Goal: Task Accomplishment & Management: Complete application form

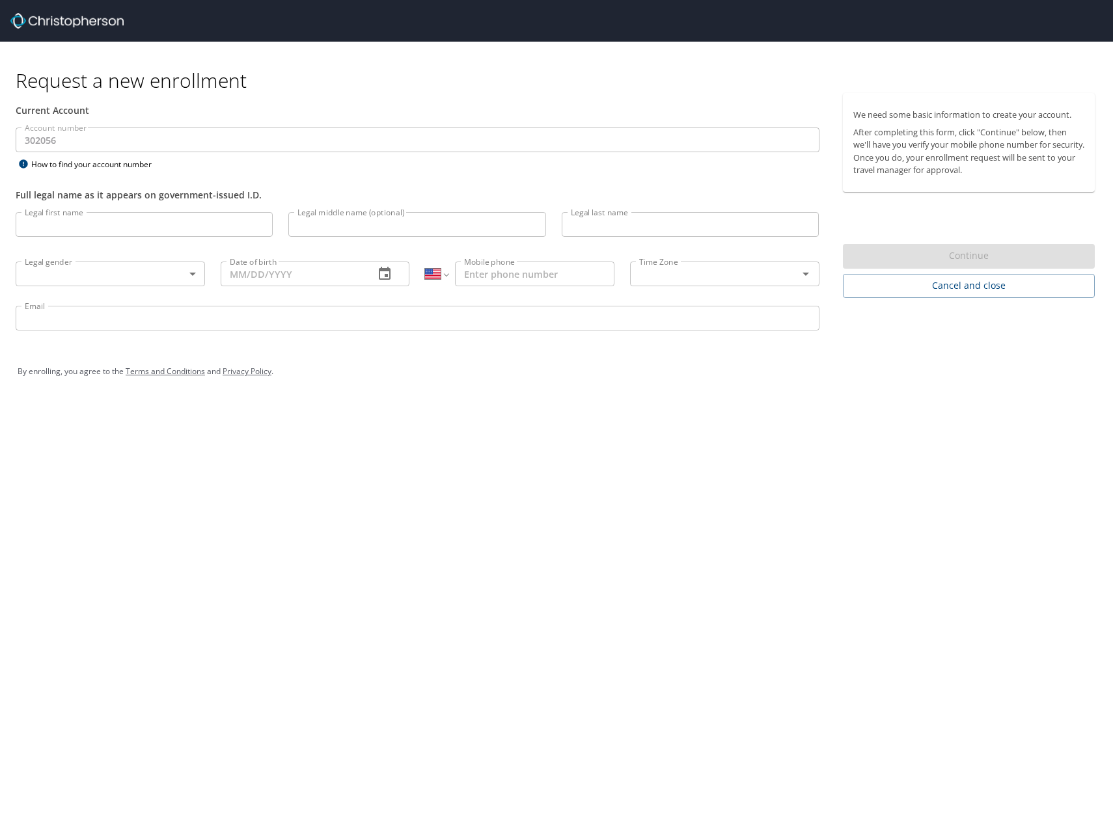
select select "US"
click at [111, 217] on input "Legal first name" at bounding box center [144, 224] width 257 height 25
type input "Paul"
type input "Smyrski"
click at [111, 280] on body "Request a new enrollment Current Account Account number 302056 Account number H…" at bounding box center [556, 417] width 1113 height 834
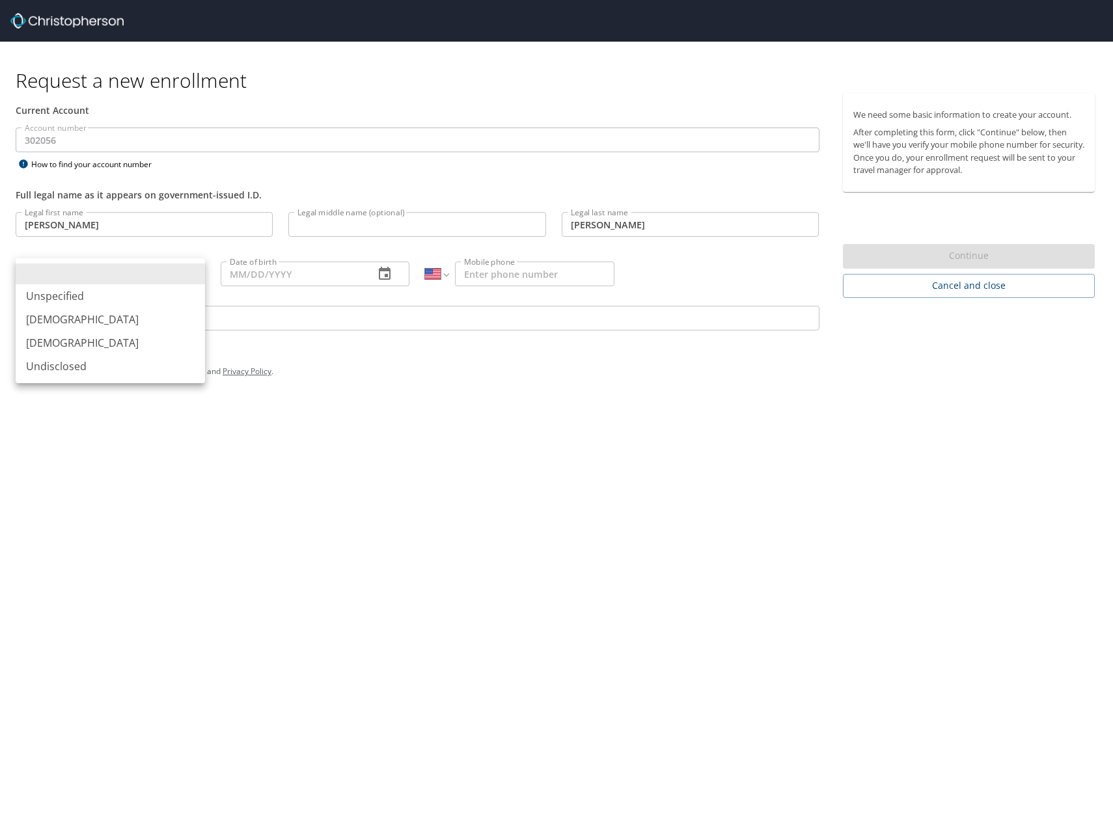
click at [95, 318] on li "Male" at bounding box center [110, 319] width 189 height 23
type input "Male"
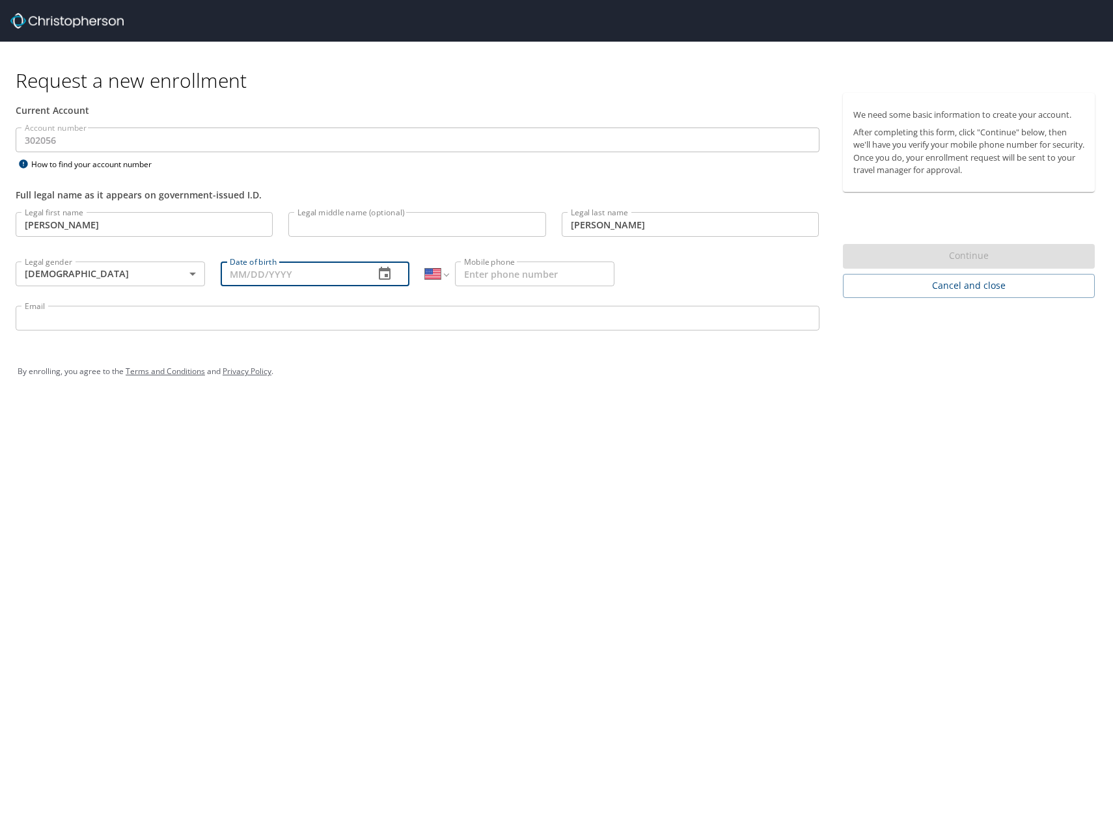
click at [303, 279] on input "Date of birth" at bounding box center [293, 274] width 144 height 25
type input "09/16/1994"
click at [503, 271] on input "Mobile phone" at bounding box center [534, 274] width 159 height 25
type input "1 (586) 876-7772"
click at [238, 328] on input "Email" at bounding box center [418, 318] width 804 height 25
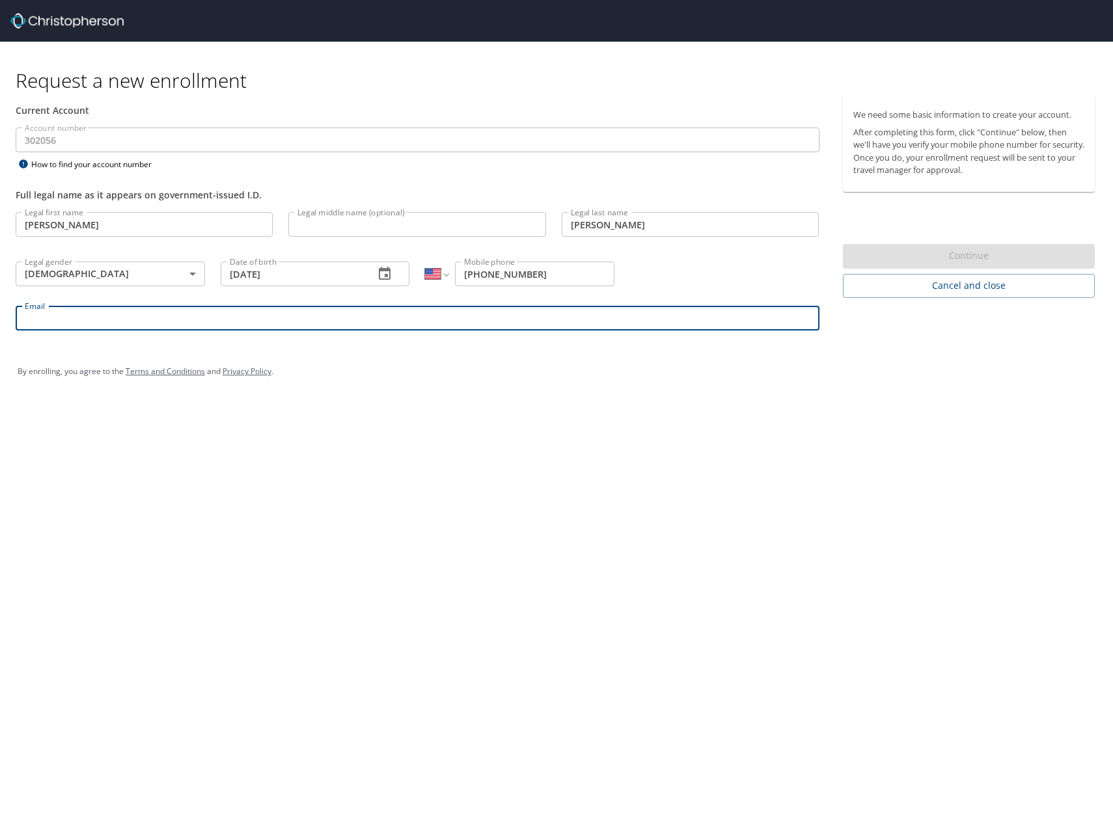
type input "paul.smyrski@smith-al.com"
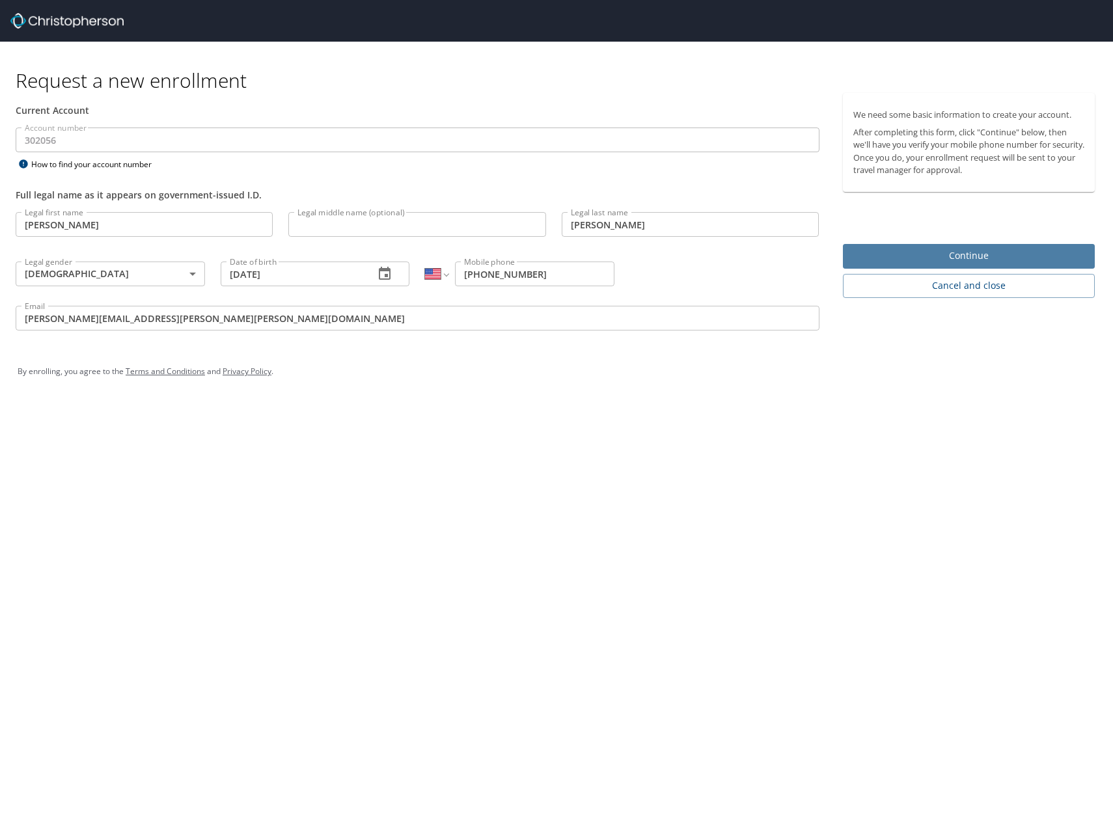
click at [946, 257] on span "Continue" at bounding box center [969, 256] width 232 height 16
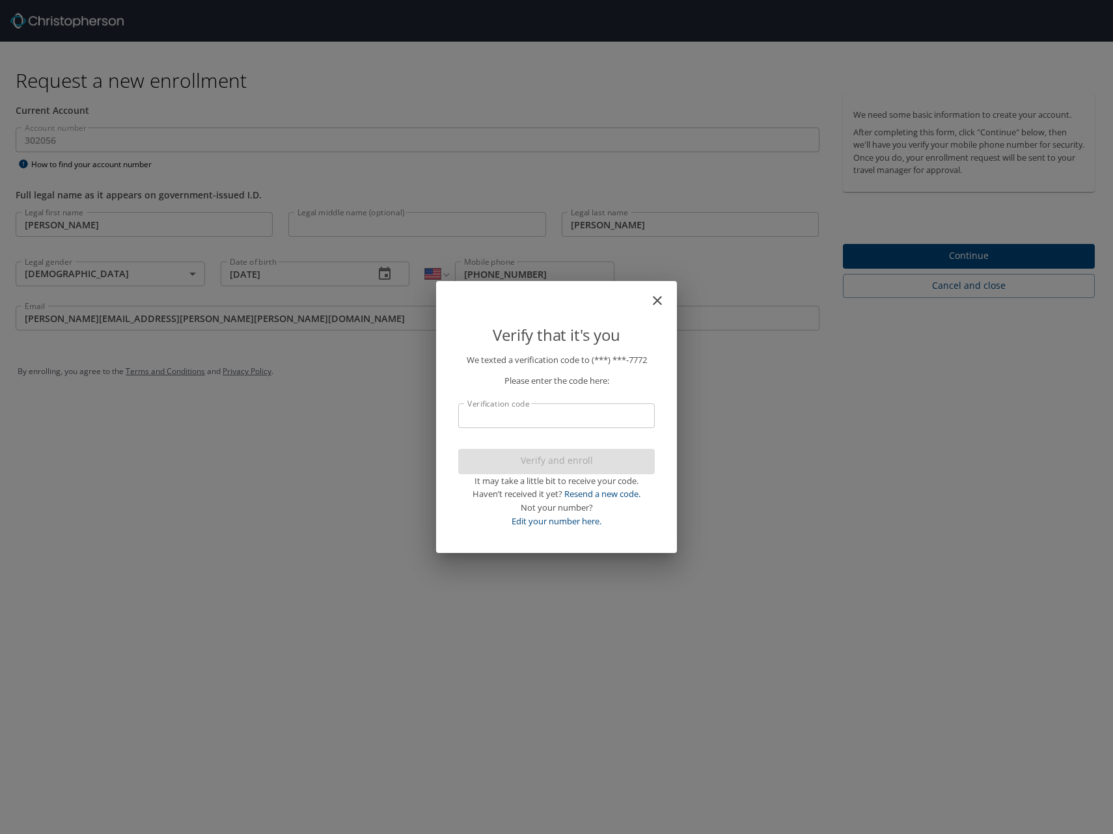
click at [549, 426] on input "Verification code" at bounding box center [556, 415] width 197 height 25
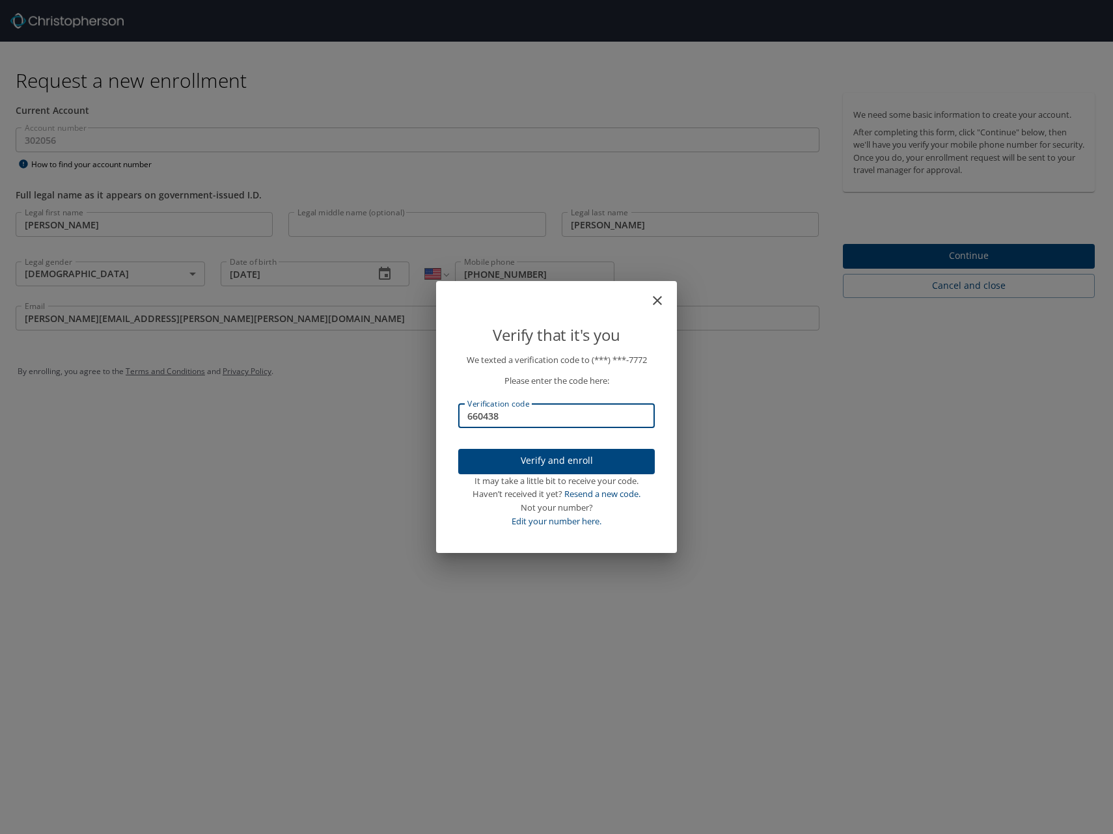
type input "660438"
click at [541, 465] on span "Verify and enroll" at bounding box center [557, 461] width 176 height 16
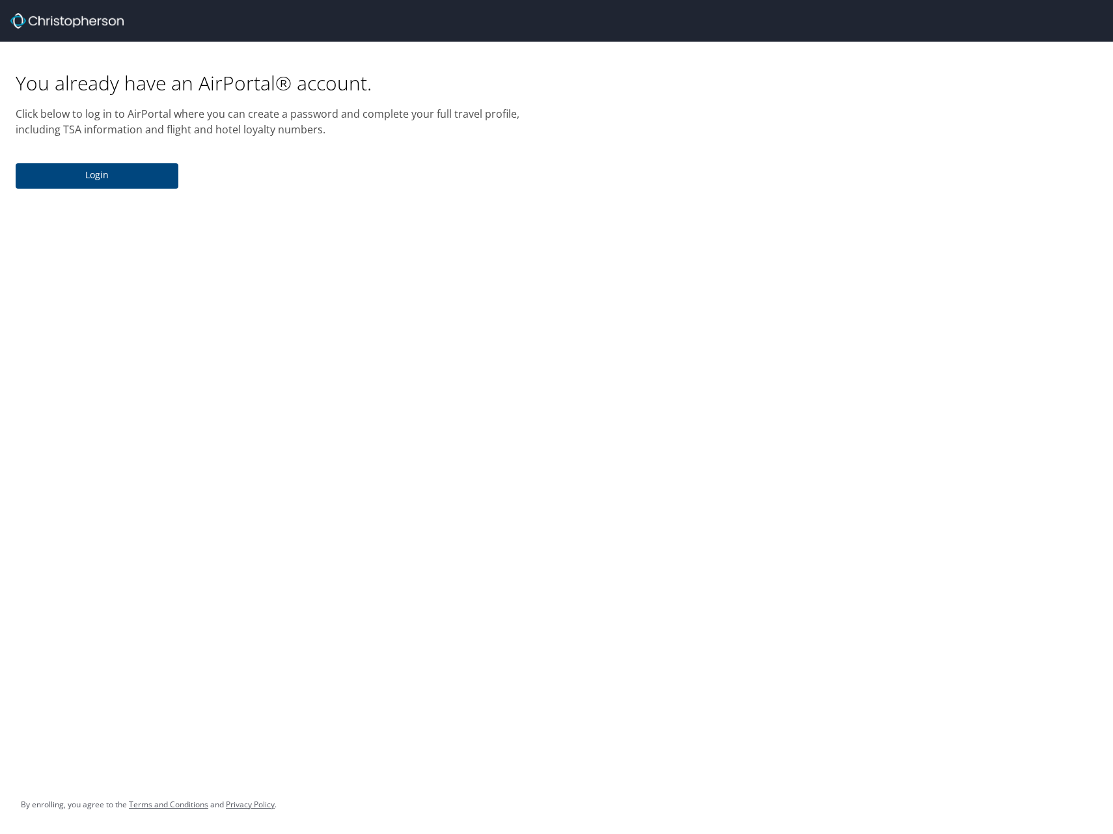
click at [137, 185] on button "Login" at bounding box center [97, 175] width 163 height 25
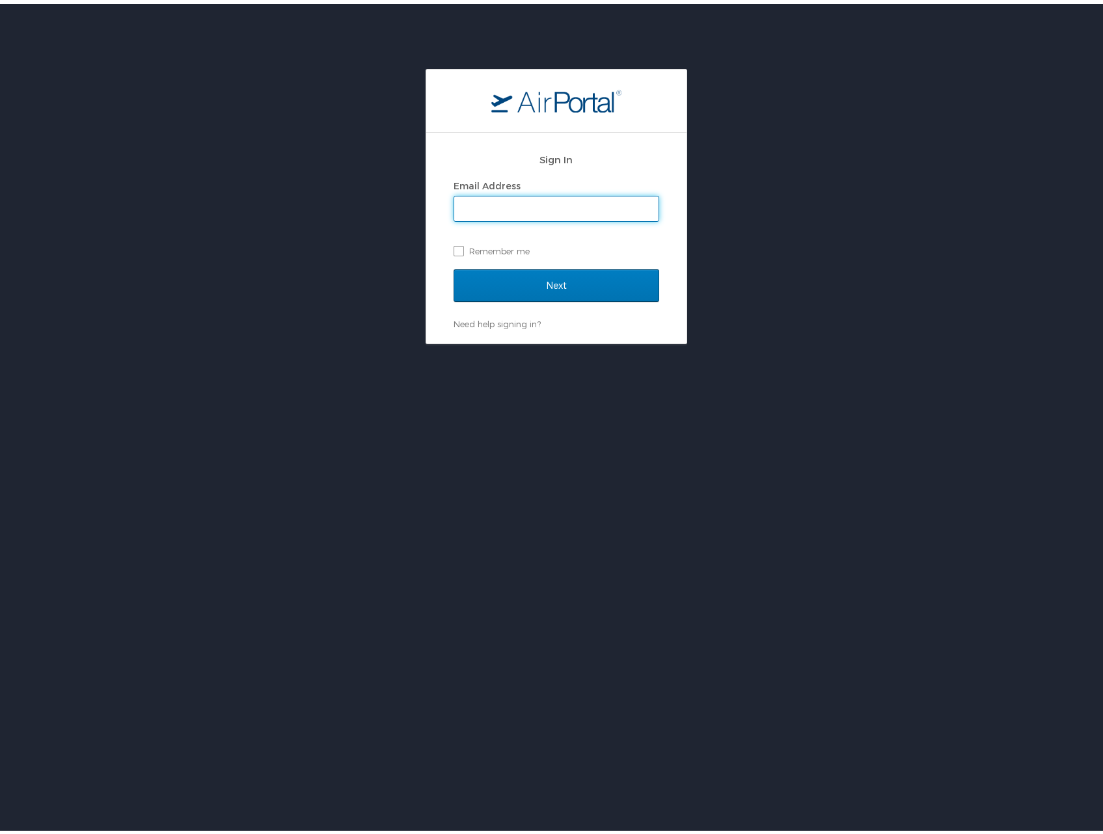
click at [483, 214] on input "Email Address" at bounding box center [556, 205] width 204 height 25
type input "paul.smyrski@smith-al.com"
click at [454, 247] on label "Remember me" at bounding box center [557, 248] width 206 height 20
click at [454, 247] on input "Remember me" at bounding box center [458, 246] width 8 height 8
checkbox input "true"
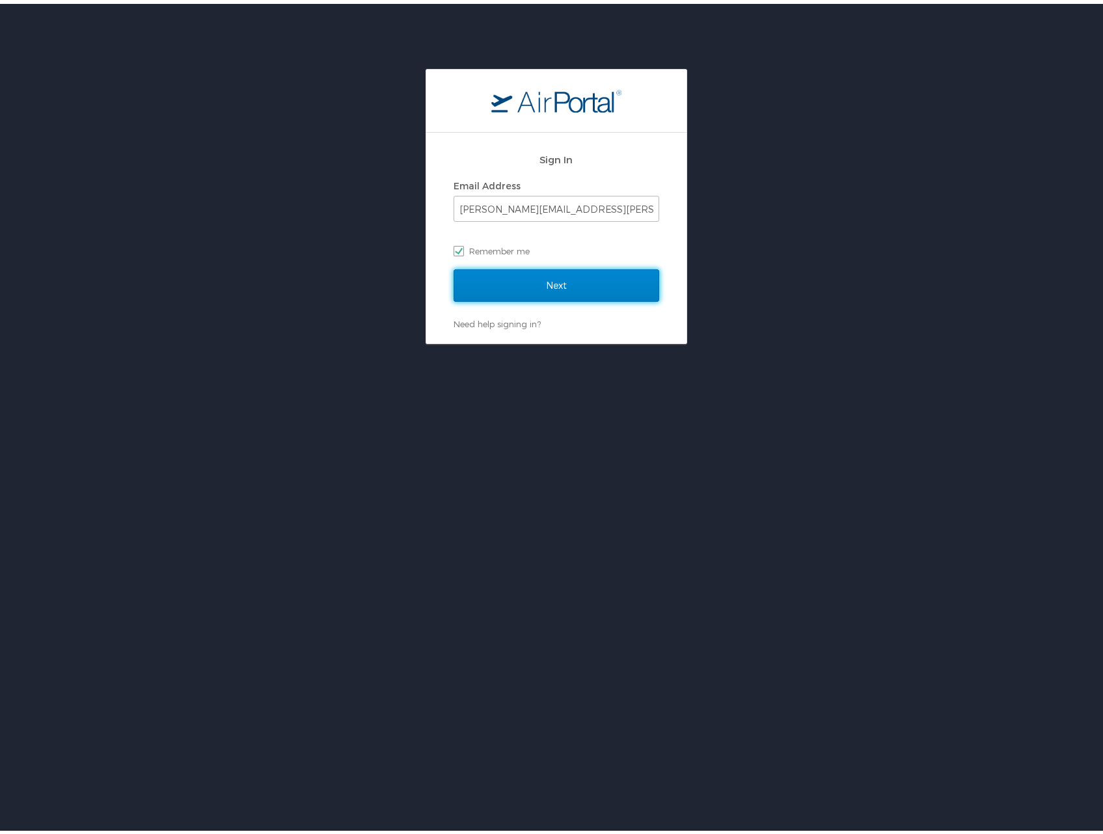
click at [599, 279] on input "Next" at bounding box center [557, 282] width 206 height 33
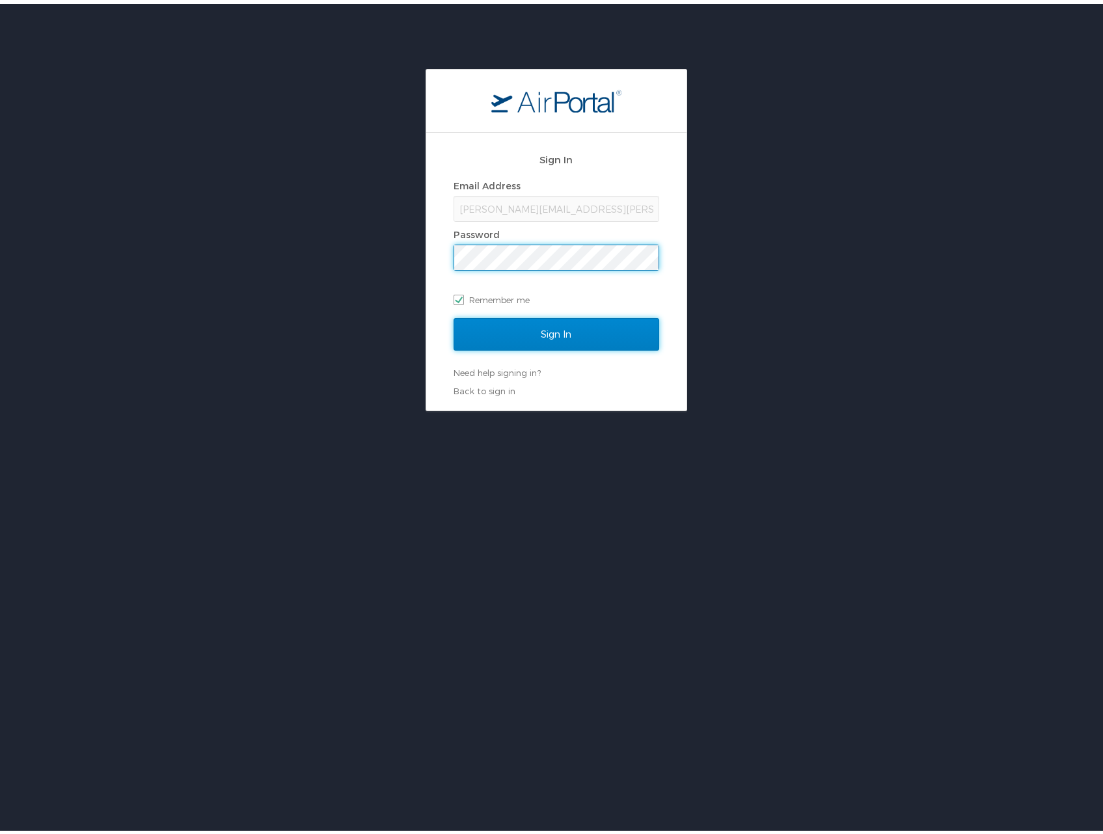
click at [536, 333] on input "Sign In" at bounding box center [557, 330] width 206 height 33
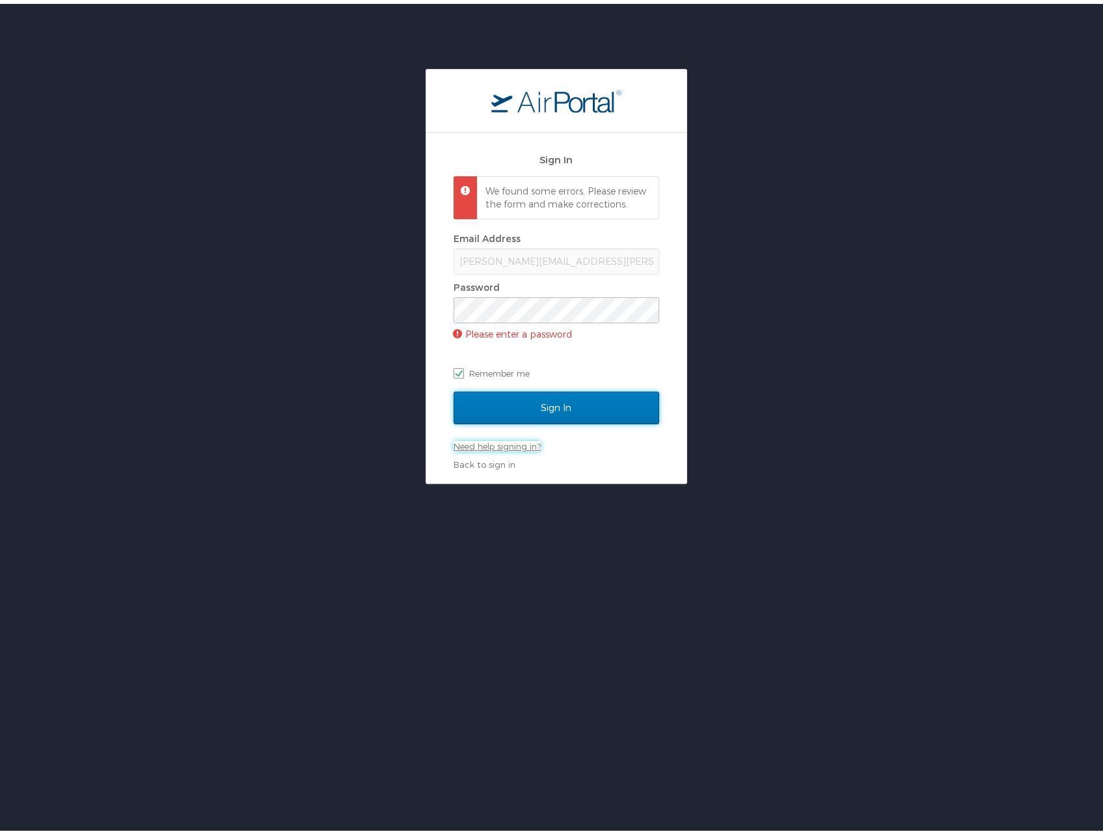
click at [513, 448] on link "Need help signing in?" at bounding box center [497, 442] width 87 height 10
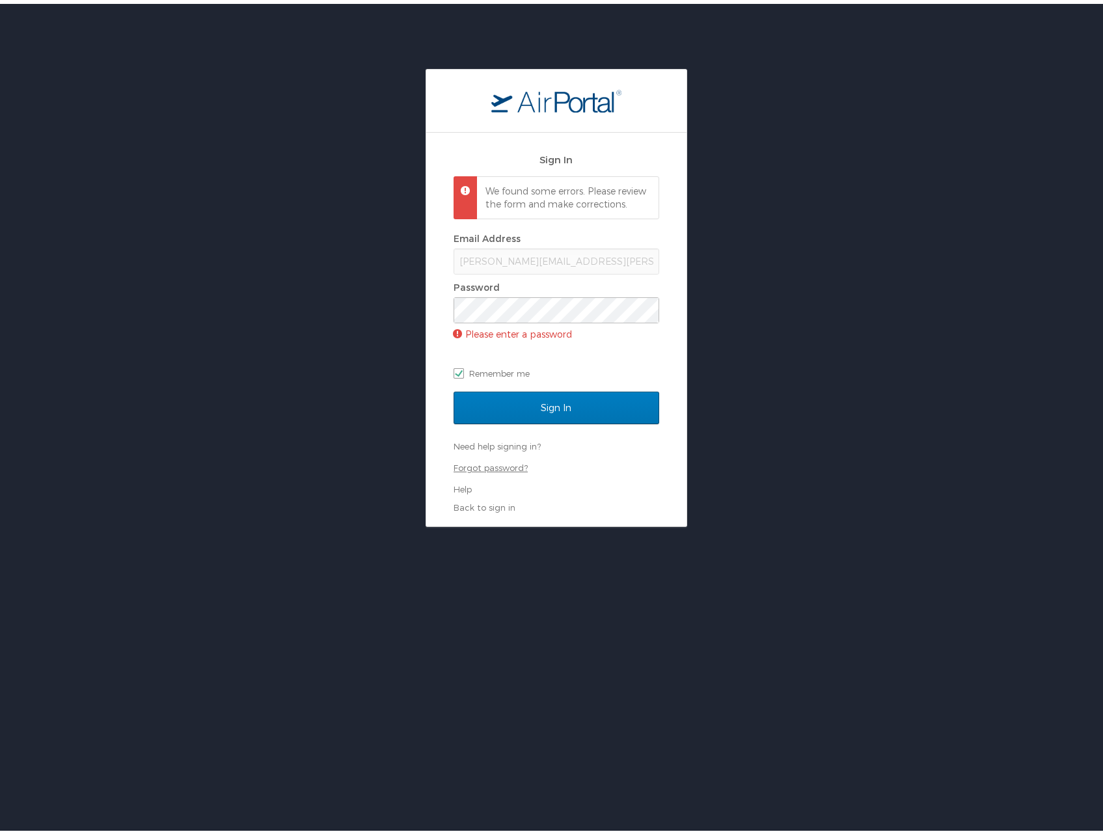
click at [507, 469] on link "Forgot password?" at bounding box center [491, 464] width 74 height 10
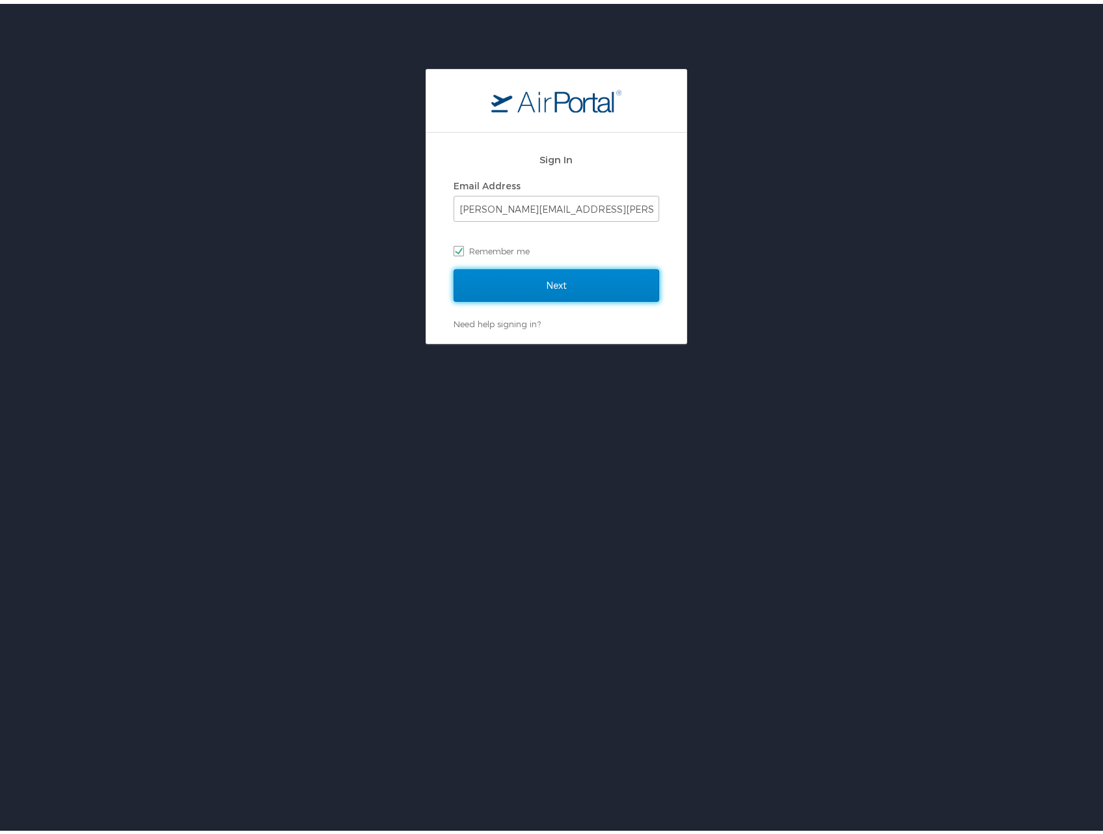
click at [604, 273] on input "Next" at bounding box center [557, 282] width 206 height 33
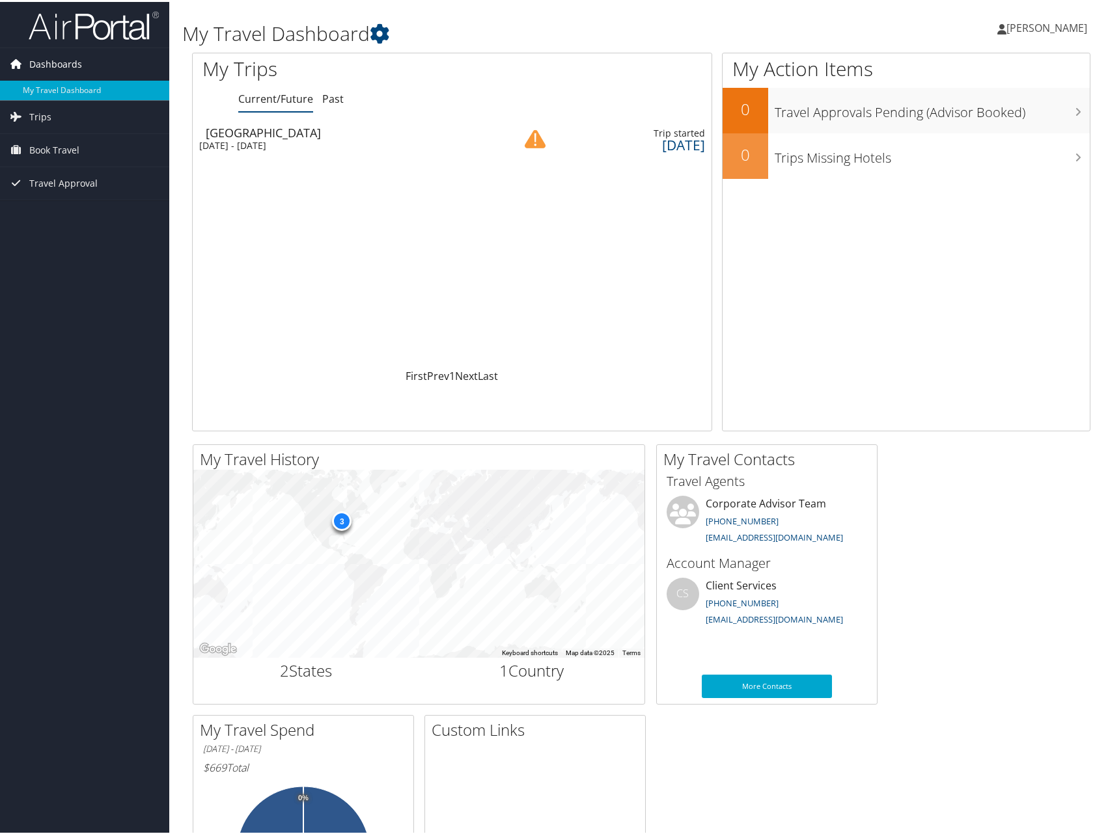
click at [59, 64] on span "Dashboards" at bounding box center [55, 62] width 53 height 33
click at [1037, 20] on span "[PERSON_NAME]" at bounding box center [1046, 26] width 81 height 14
click at [988, 113] on link "View Travel Profile" at bounding box center [1012, 116] width 145 height 22
click at [1025, 31] on span "[PERSON_NAME]" at bounding box center [1046, 26] width 81 height 14
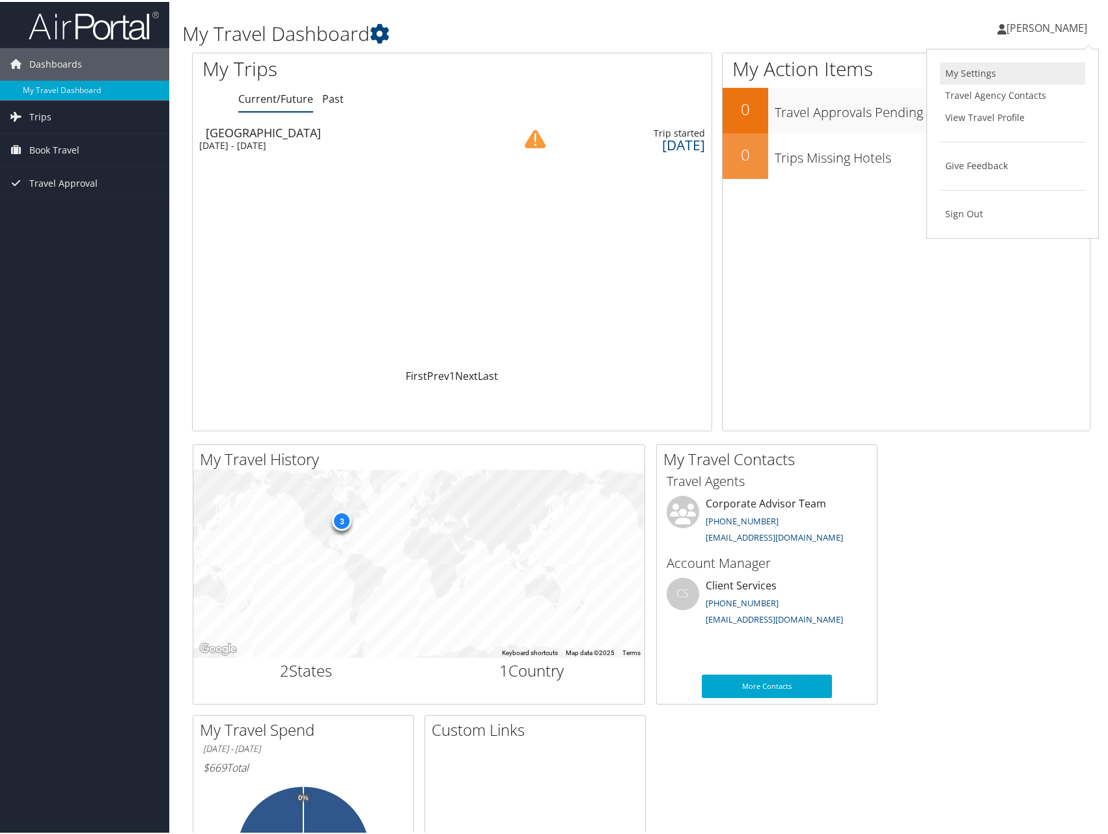
click at [992, 66] on link "My Settings" at bounding box center [1012, 72] width 145 height 22
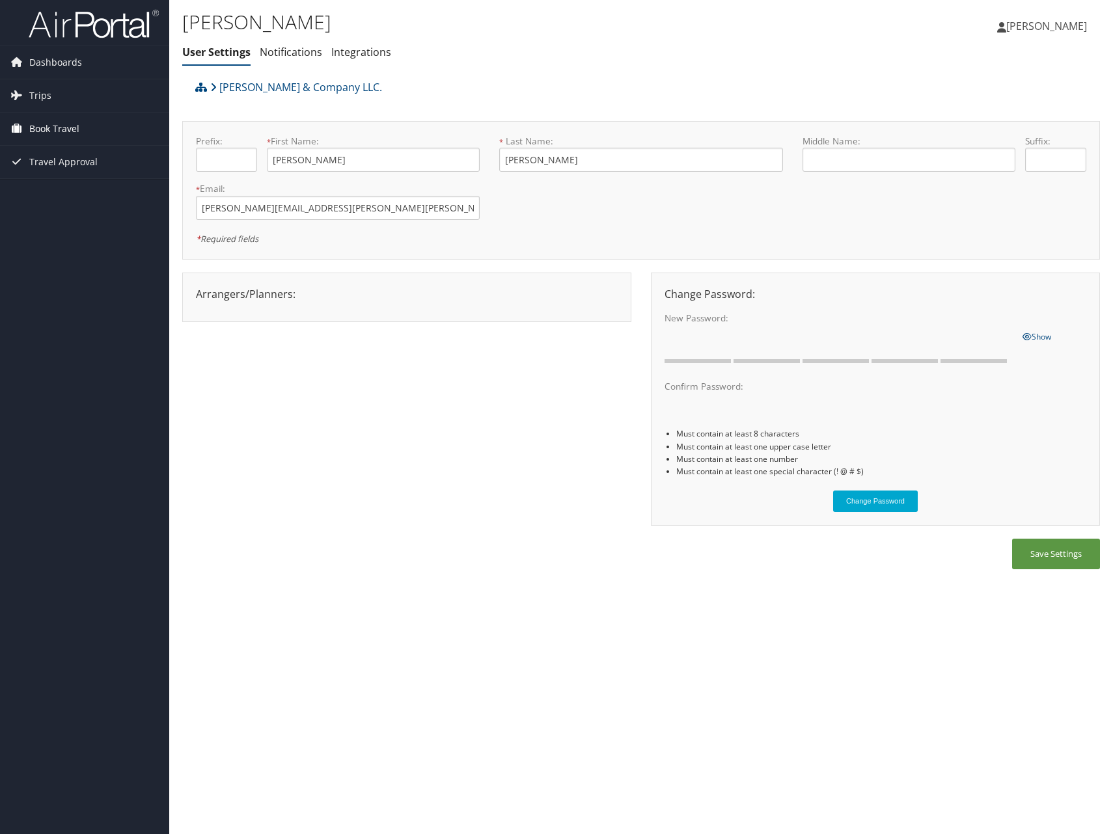
click at [47, 135] on span "Book Travel" at bounding box center [54, 129] width 50 height 33
click at [43, 99] on span "Trips" at bounding box center [40, 95] width 22 height 33
click at [48, 72] on span "Dashboards" at bounding box center [55, 62] width 53 height 33
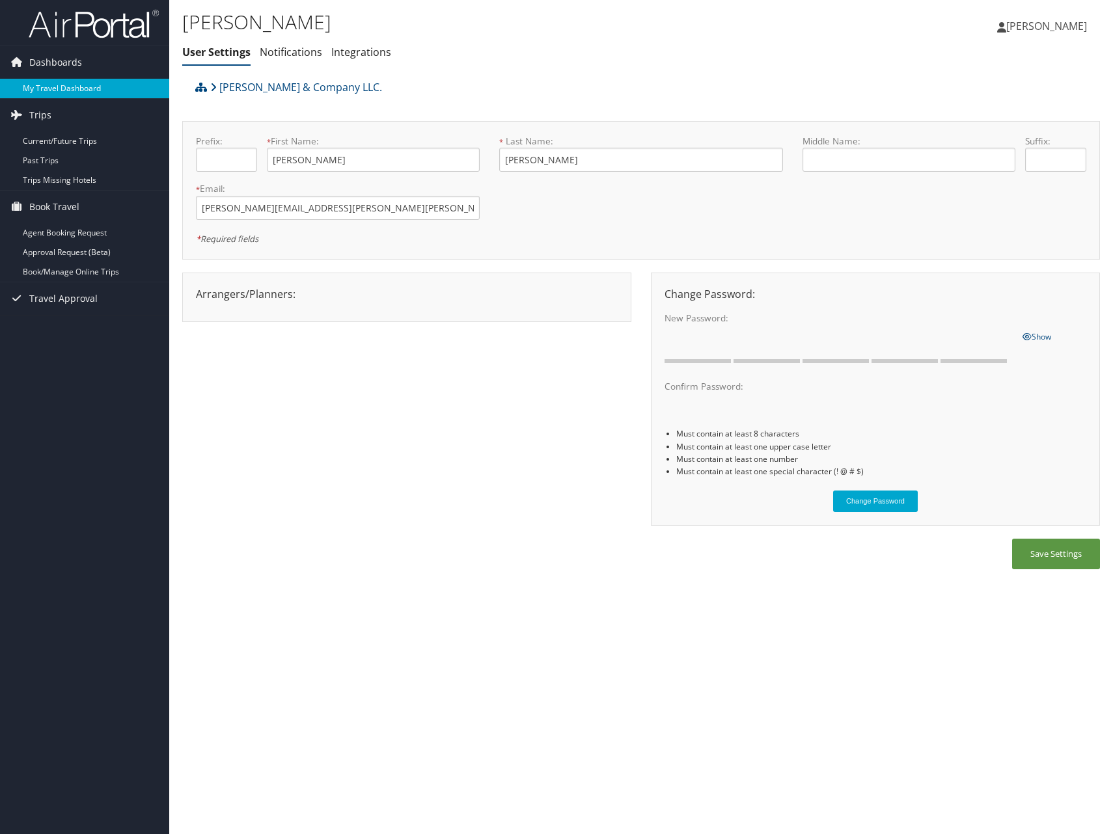
click at [38, 85] on link "My Travel Dashboard" at bounding box center [84, 89] width 169 height 20
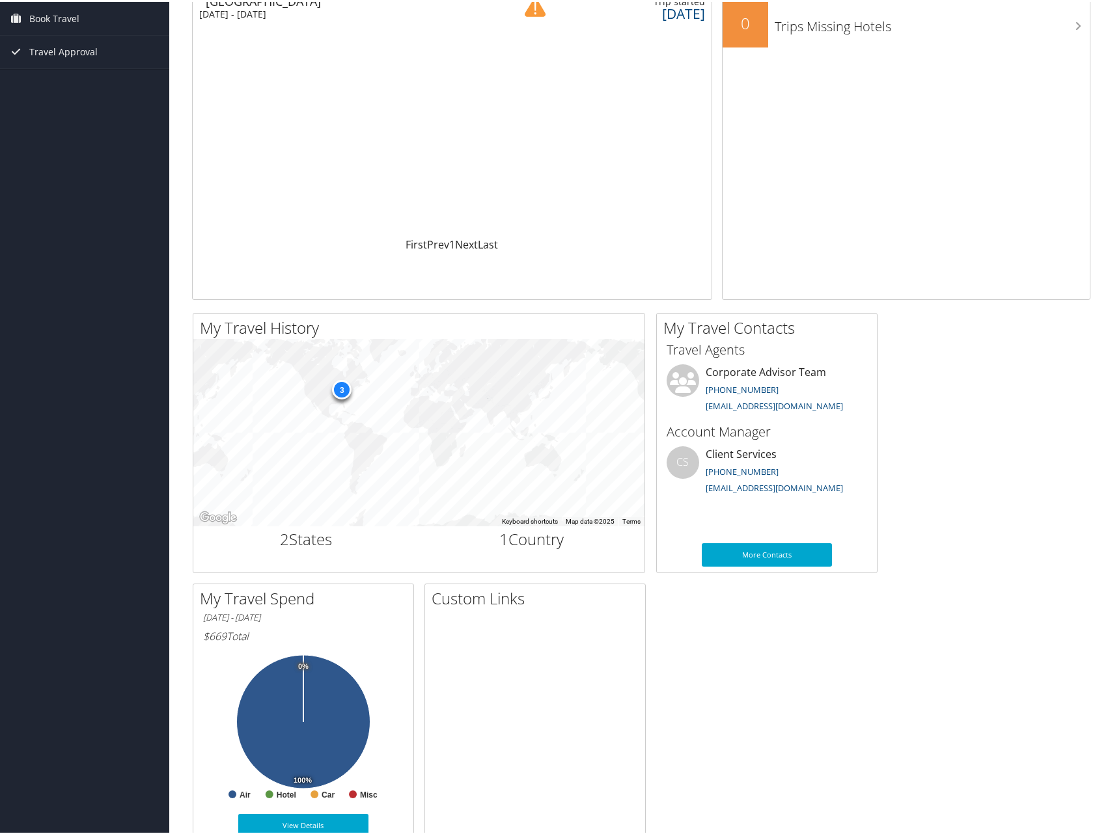
scroll to position [152, 0]
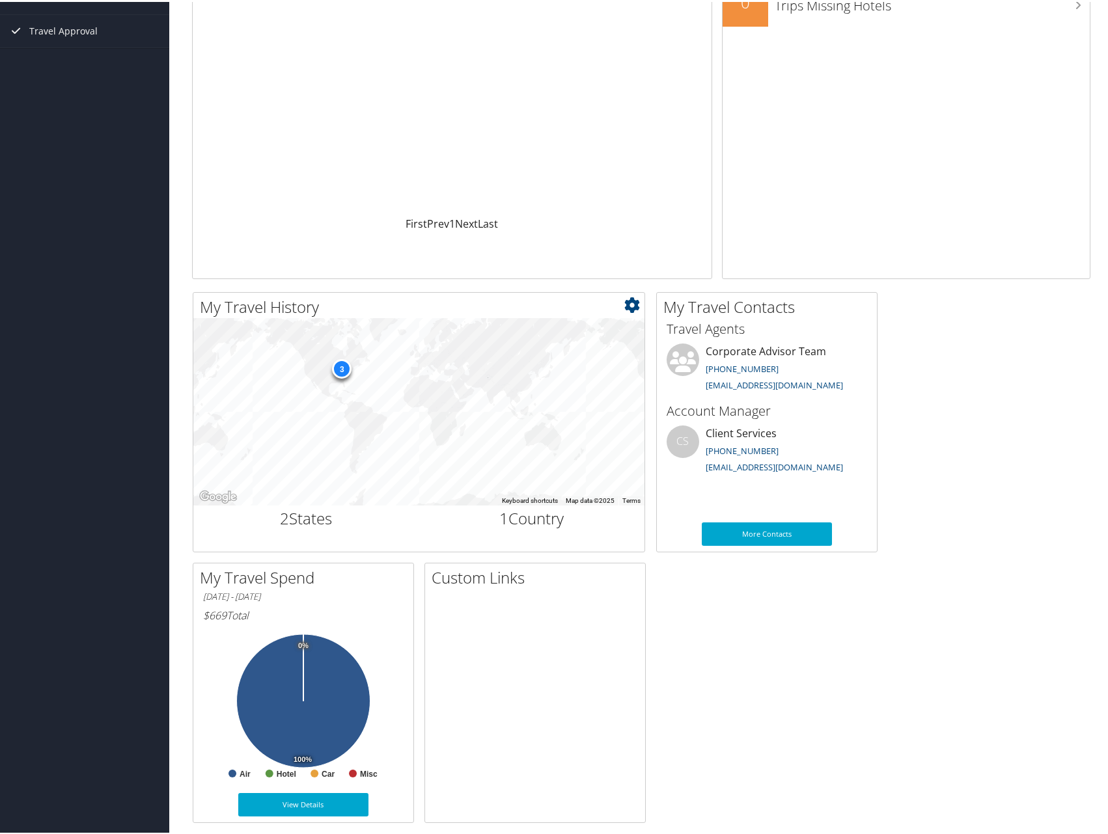
click at [340, 370] on div "3" at bounding box center [342, 367] width 20 height 20
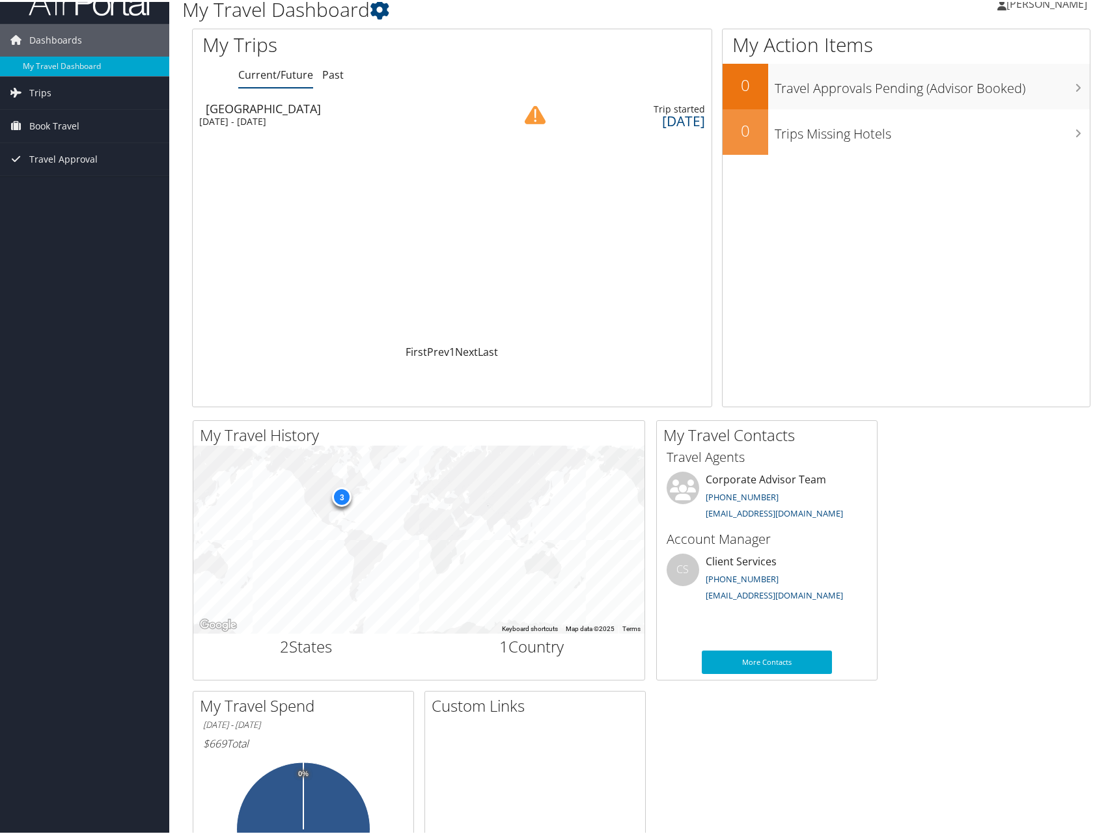
scroll to position [0, 0]
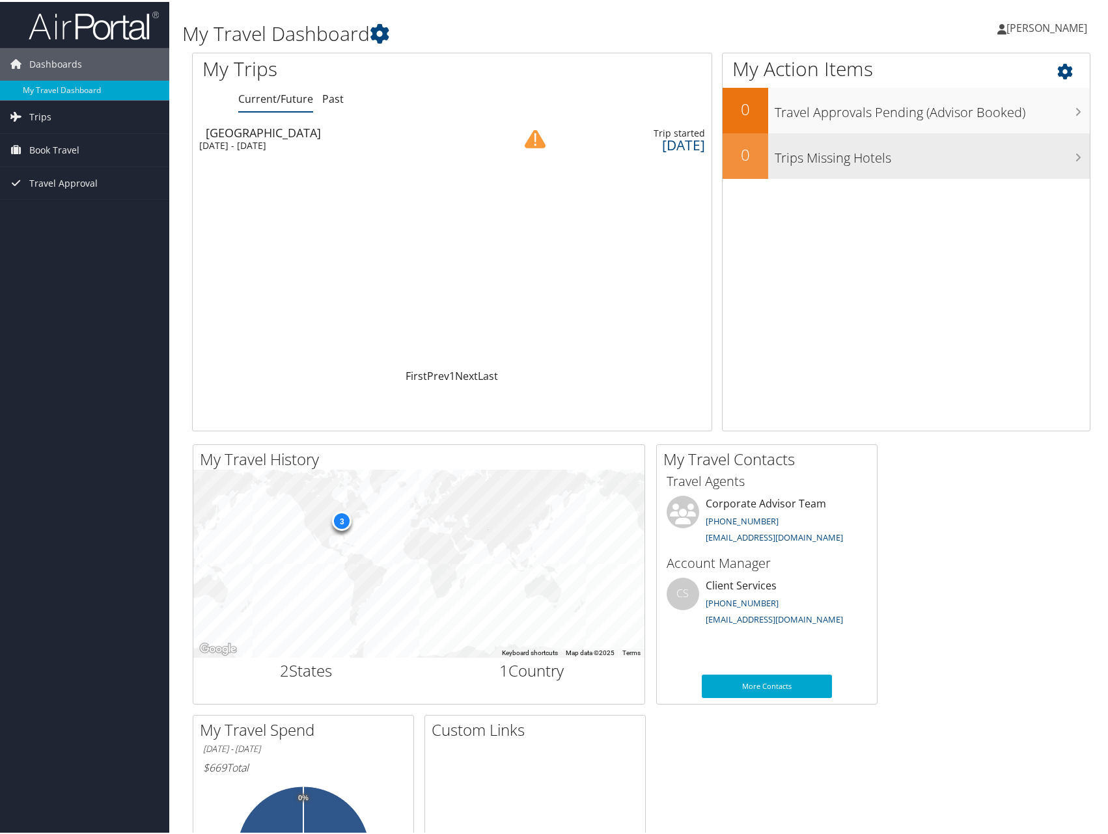
click at [795, 165] on h3 "Trips Missing Hotels" at bounding box center [931, 153] width 315 height 25
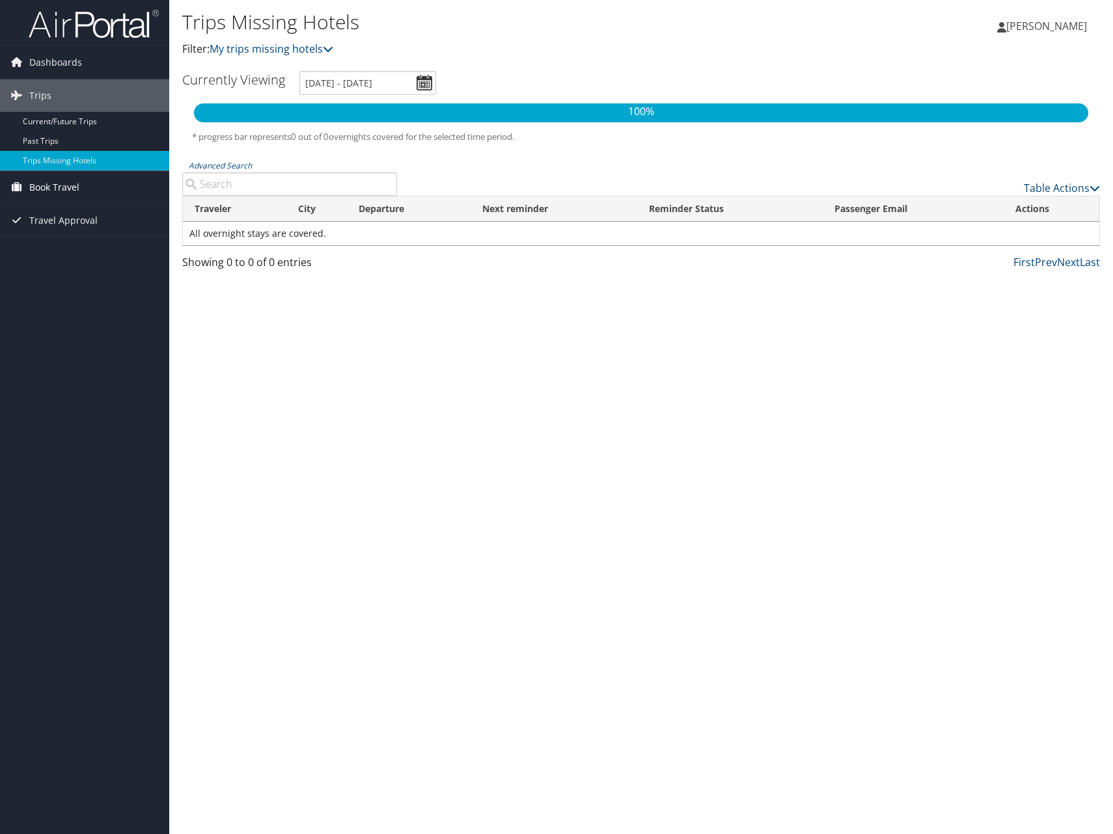
click at [69, 182] on span "Book Travel" at bounding box center [54, 187] width 50 height 33
click at [93, 230] on link "Approval Request (Beta)" at bounding box center [84, 233] width 169 height 20
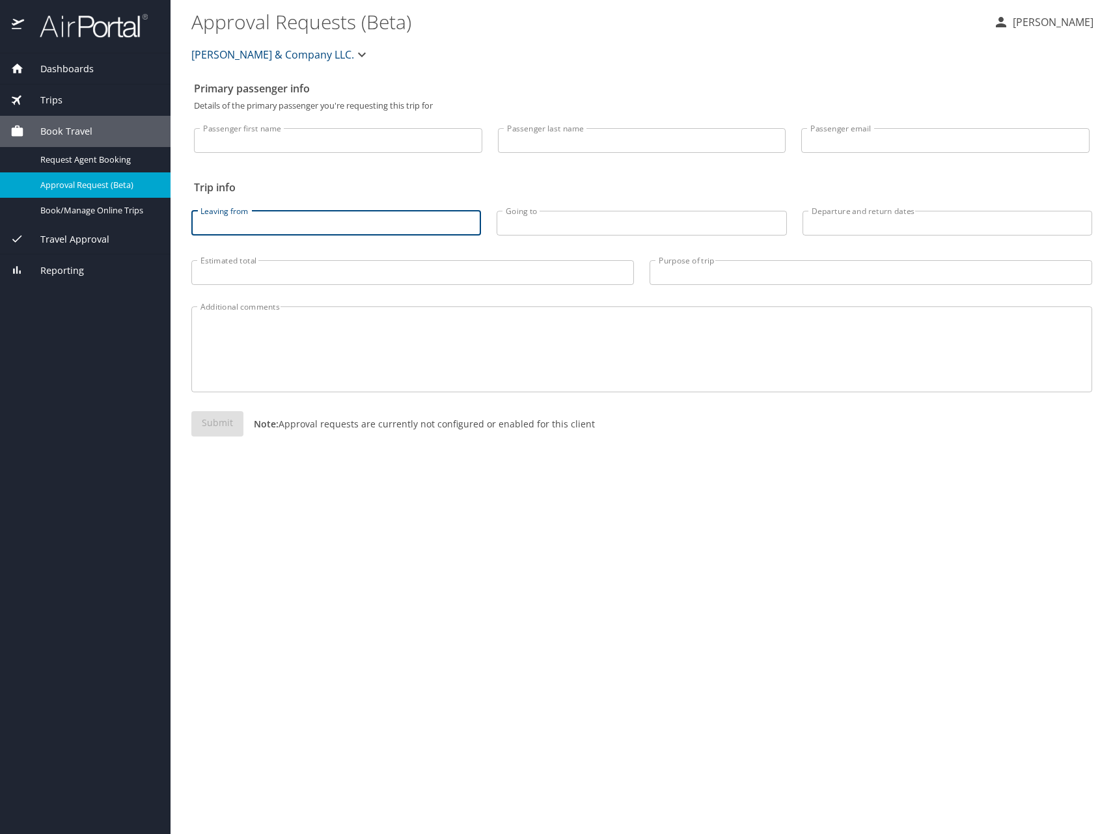
click at [223, 228] on input "Leaving from" at bounding box center [336, 223] width 290 height 25
click at [262, 144] on input "Passenger first name" at bounding box center [338, 140] width 288 height 25
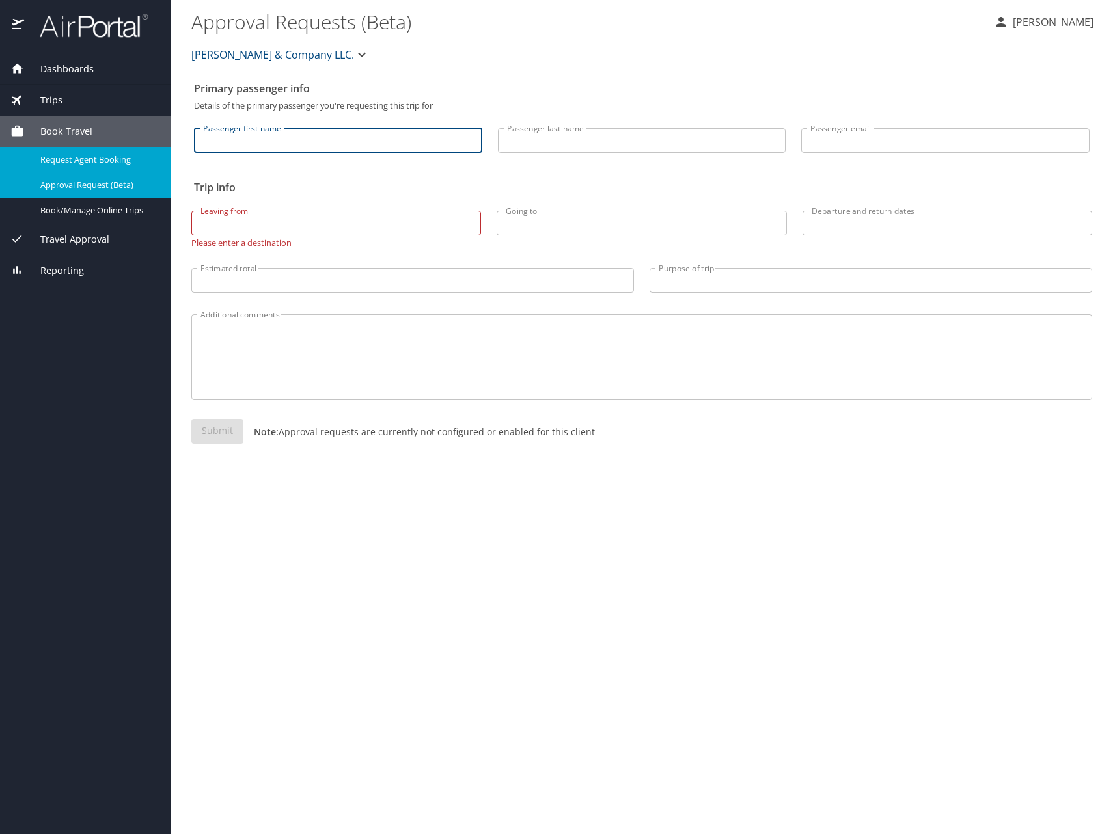
click at [95, 163] on span "Request Agent Booking" at bounding box center [97, 160] width 115 height 12
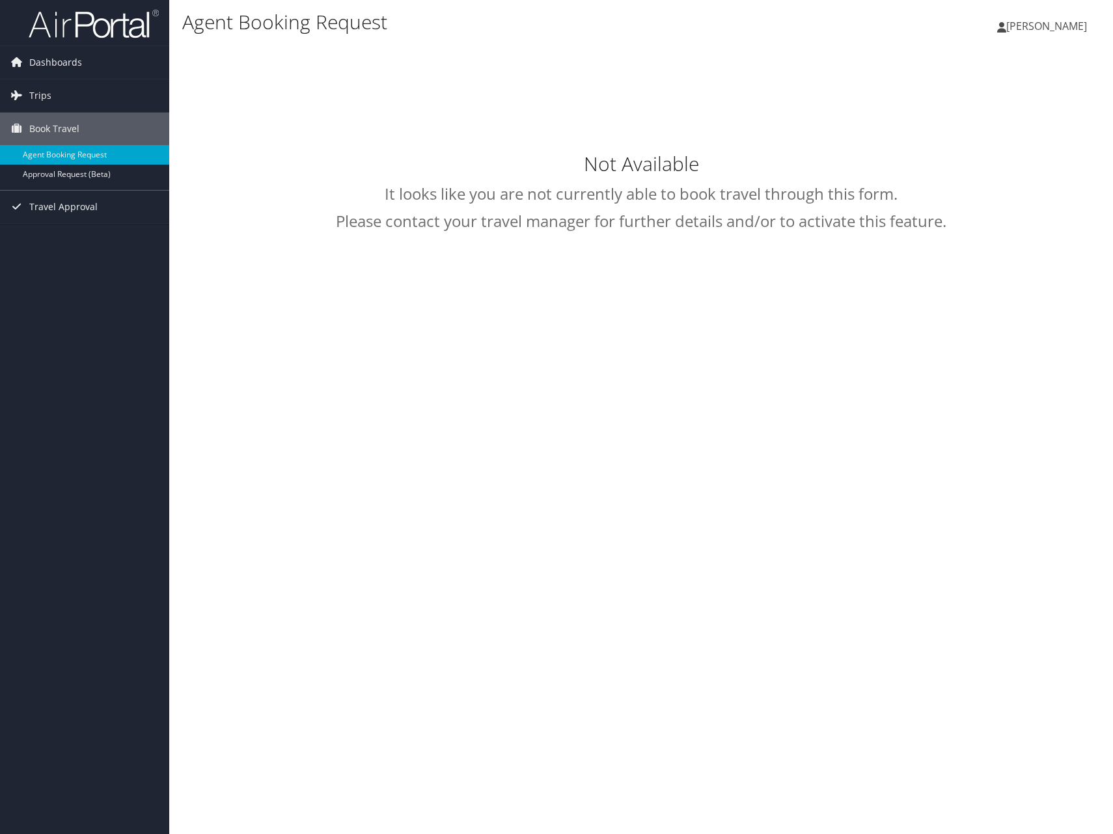
select select "trips@cbtravel.com"
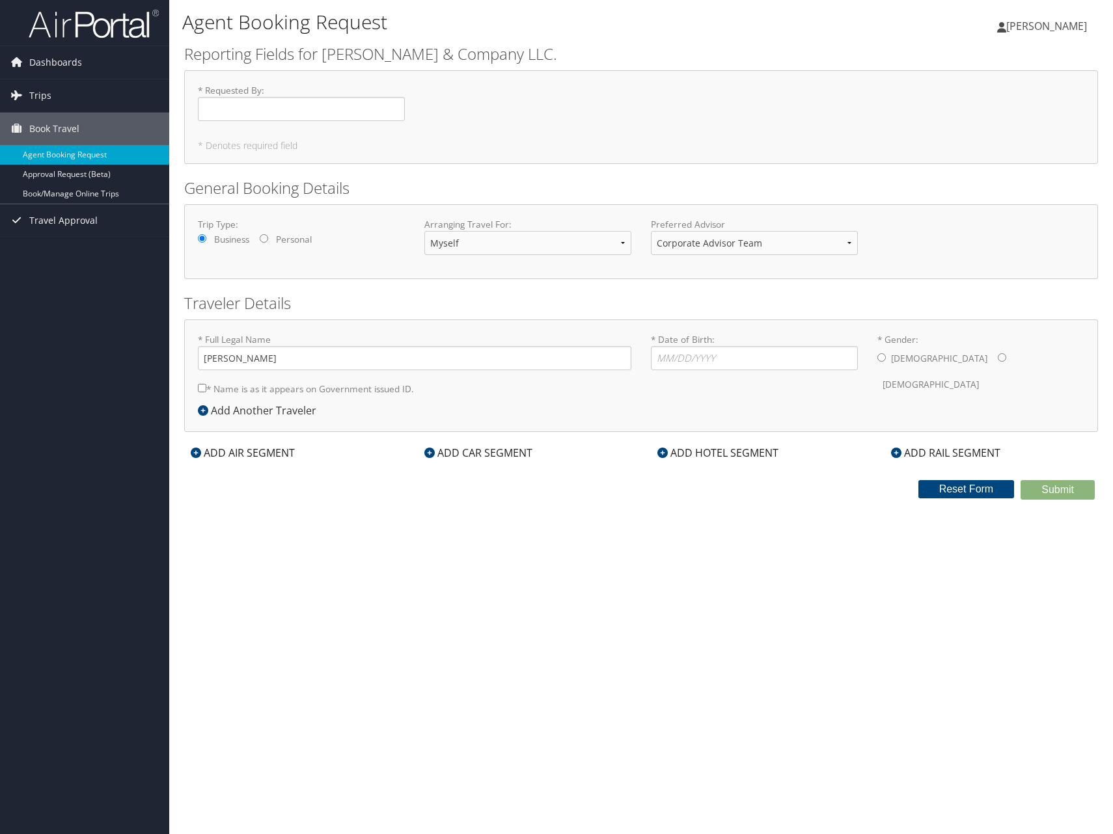
click at [195, 454] on icon at bounding box center [196, 453] width 10 height 10
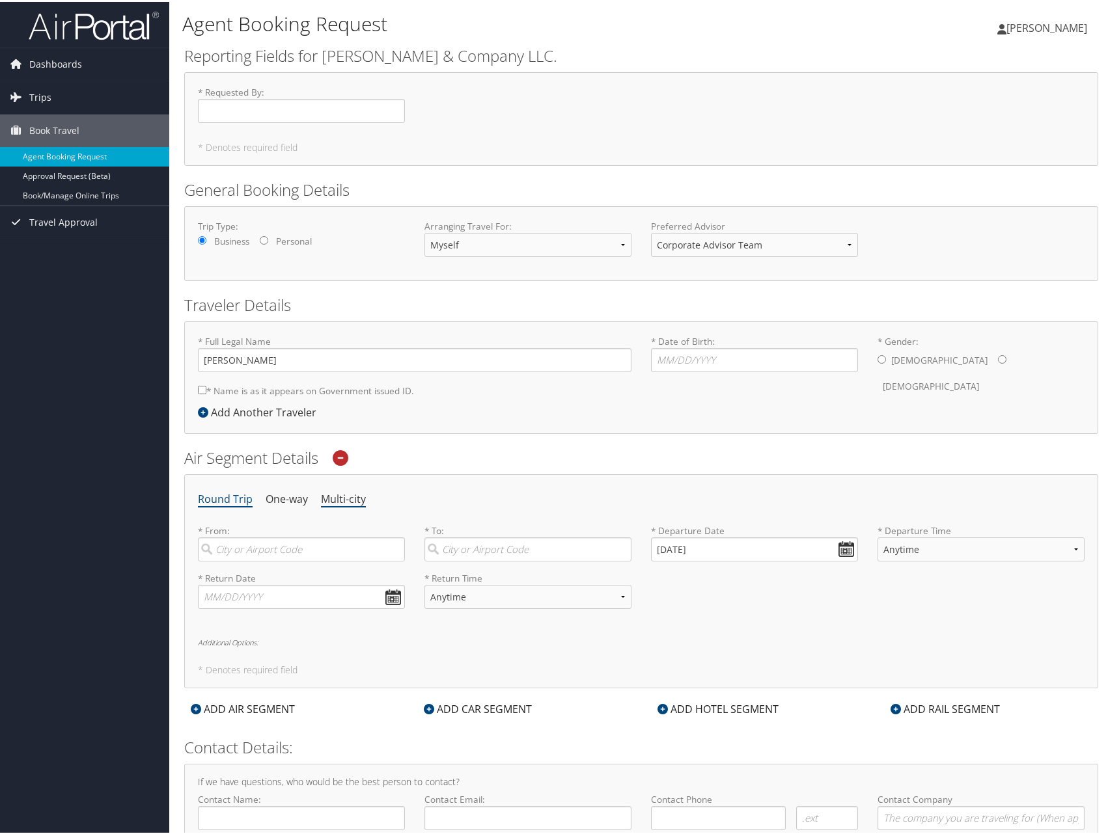
click at [337, 493] on li "Multi-city" at bounding box center [343, 497] width 45 height 23
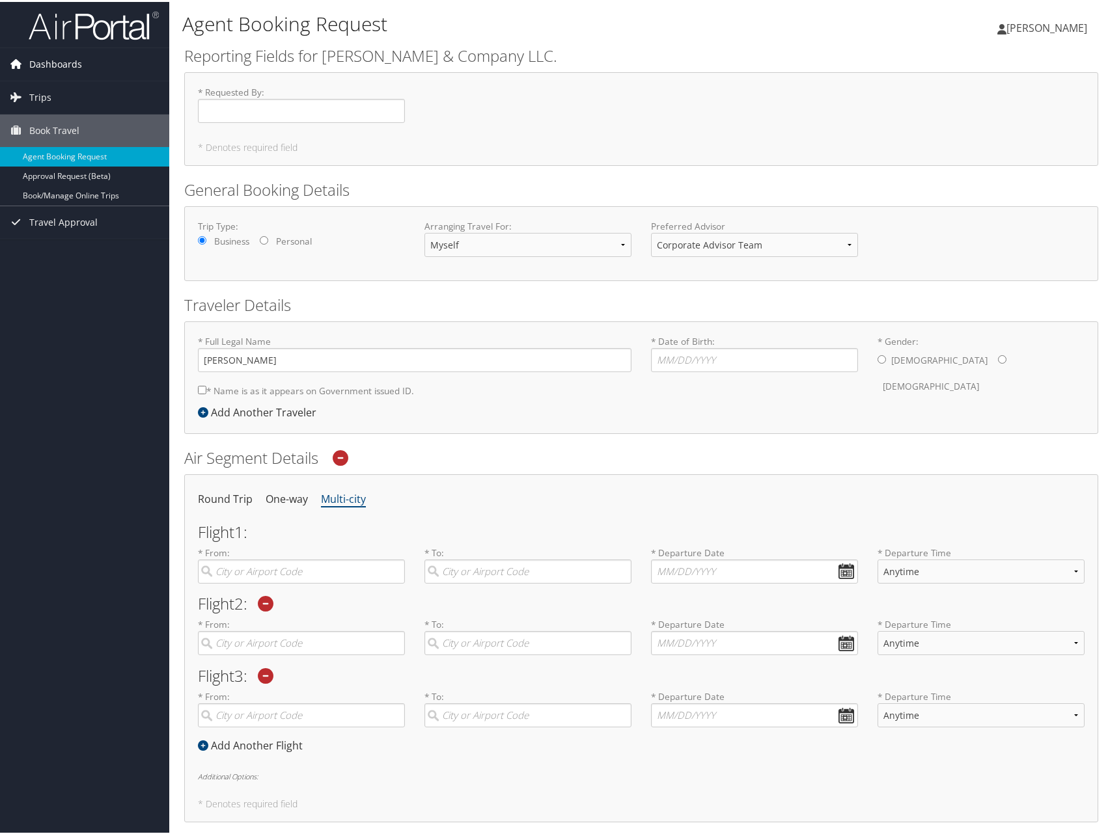
click at [28, 68] on link "Dashboards" at bounding box center [84, 62] width 169 height 33
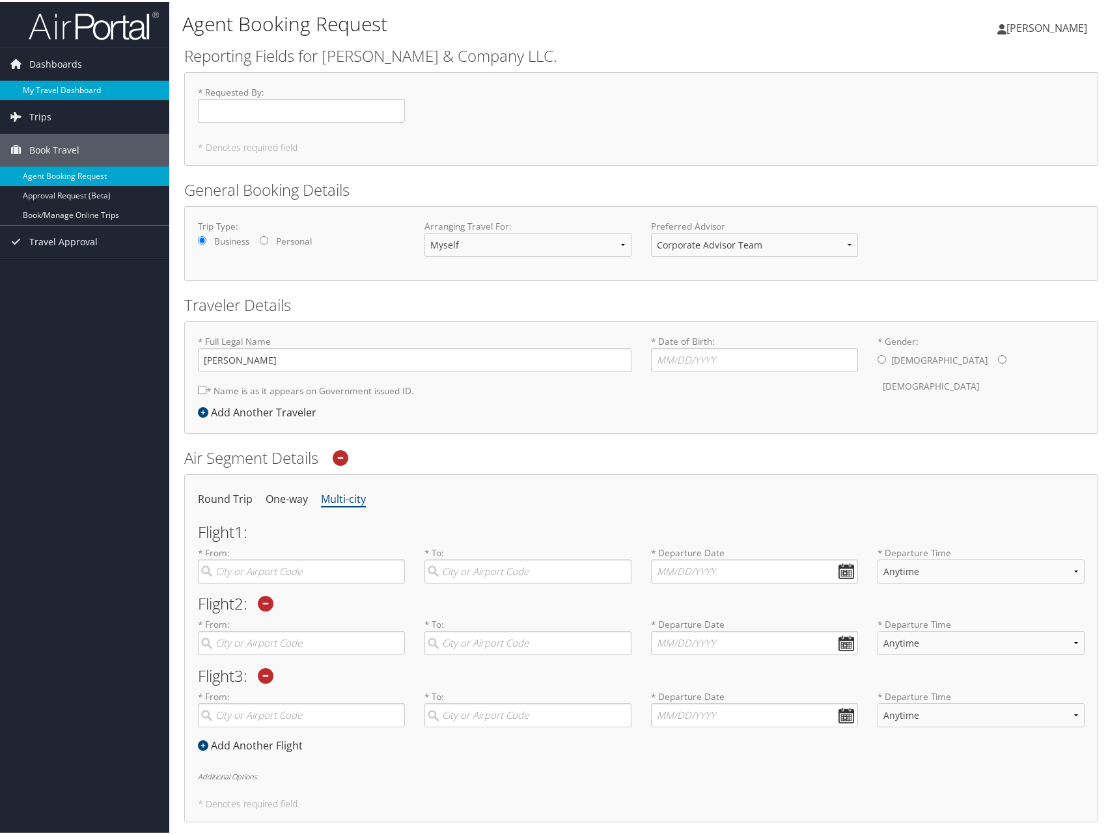
click at [31, 90] on link "My Travel Dashboard" at bounding box center [84, 89] width 169 height 20
